Goal: Transaction & Acquisition: Purchase product/service

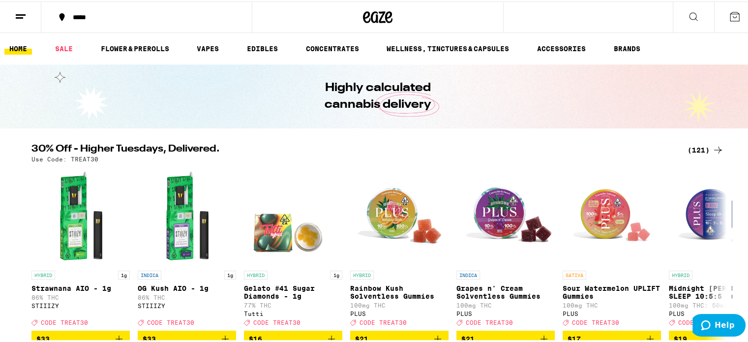
click at [731, 13] on icon at bounding box center [735, 15] width 12 height 12
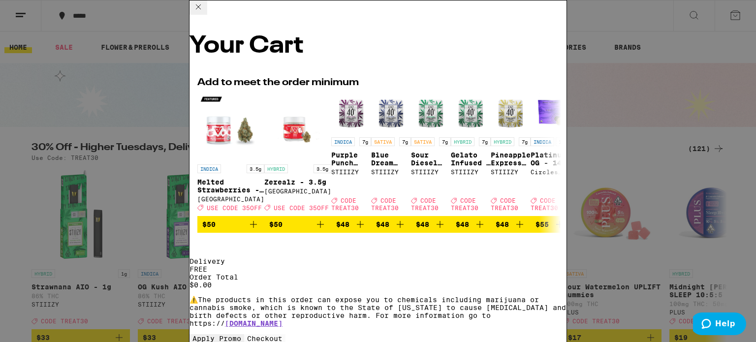
click at [204, 13] on icon at bounding box center [198, 7] width 12 height 12
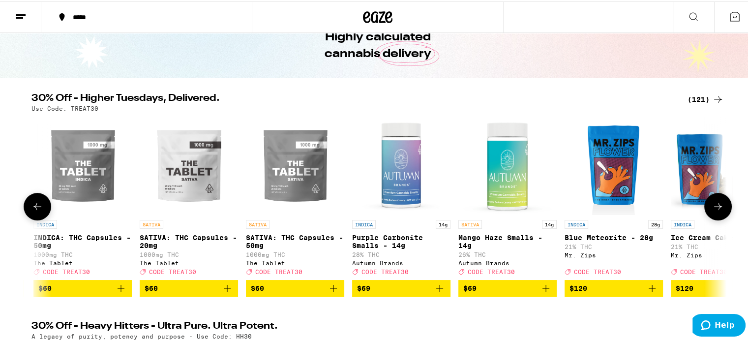
scroll to position [0, 12167]
